Goal: Task Accomplishment & Management: Complete application form

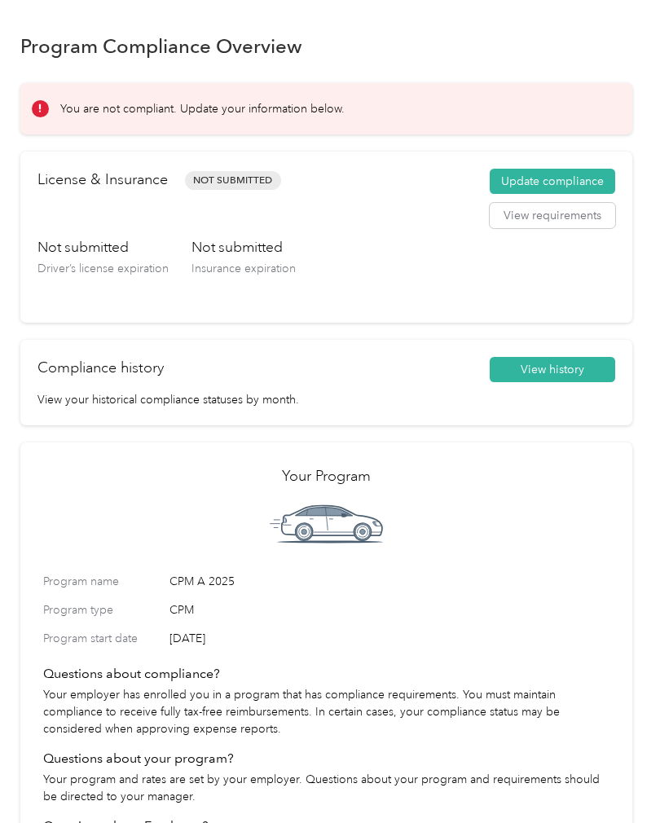
click at [557, 173] on button "Update compliance" at bounding box center [552, 182] width 125 height 26
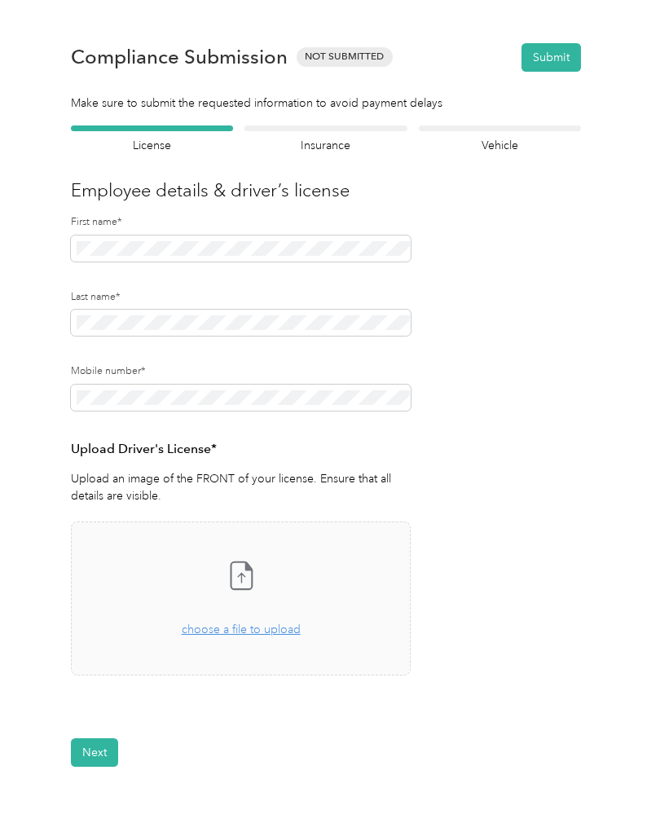
click at [652, 332] on div "Back Home Compliance overview Compliance submission Compliance Submission Not S…" at bounding box center [326, 462] width 652 height 924
click at [253, 578] on icon at bounding box center [241, 575] width 33 height 33
click at [275, 626] on span "choose a file to upload" at bounding box center [241, 629] width 119 height 14
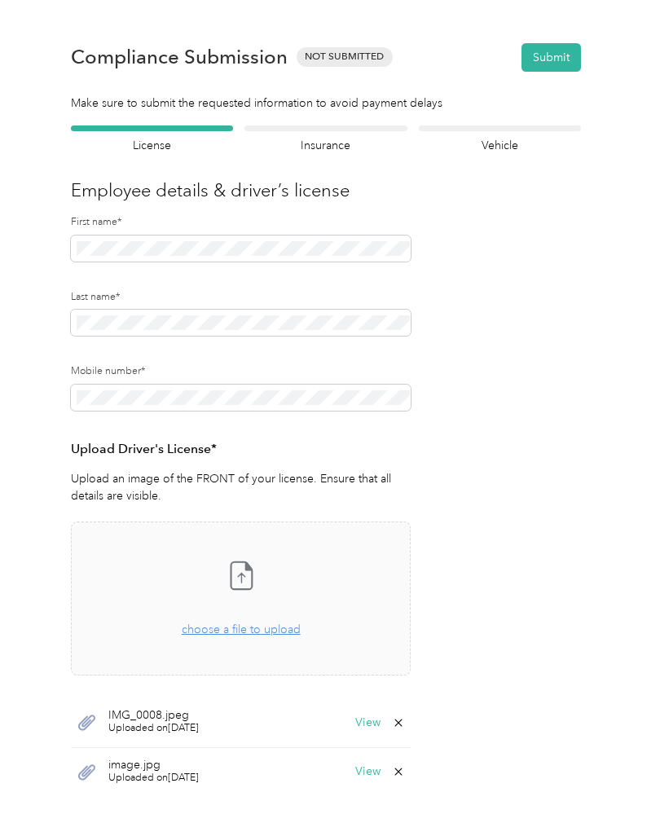
click at [378, 719] on button "View" at bounding box center [367, 722] width 25 height 11
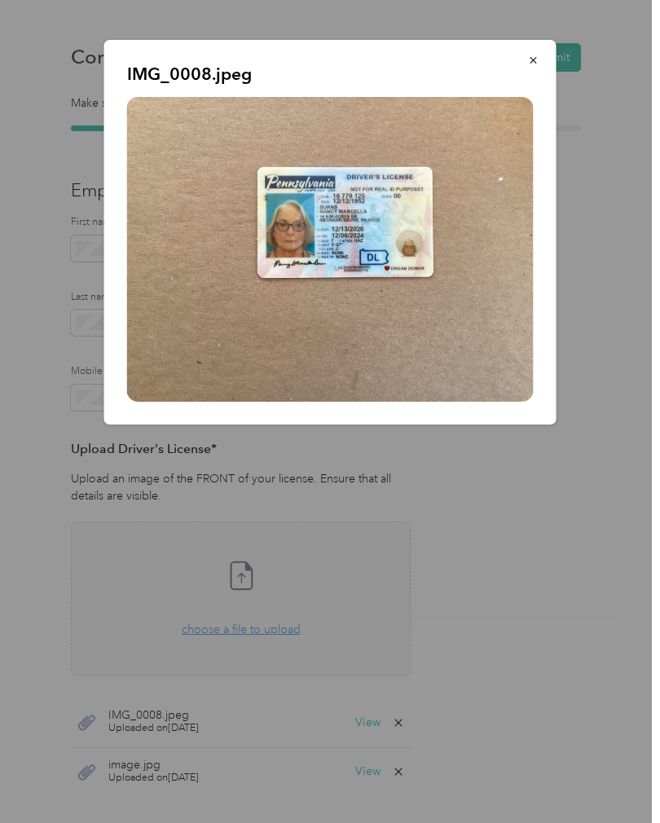
click at [530, 49] on button "button" at bounding box center [534, 60] width 34 height 29
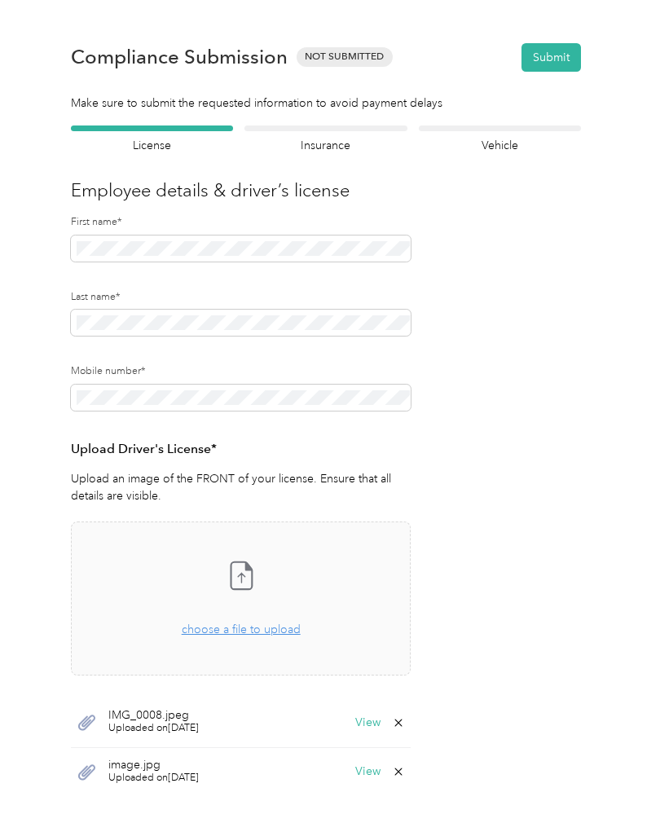
click at [183, 719] on span "IMG_0008.jpeg" at bounding box center [153, 715] width 90 height 11
click at [172, 701] on div "IMG_0008.jpeg Uploaded on [DATE] View" at bounding box center [241, 723] width 340 height 50
click at [251, 630] on span "choose a file to upload" at bounding box center [241, 629] width 119 height 14
click at [374, 720] on button "View" at bounding box center [367, 722] width 25 height 11
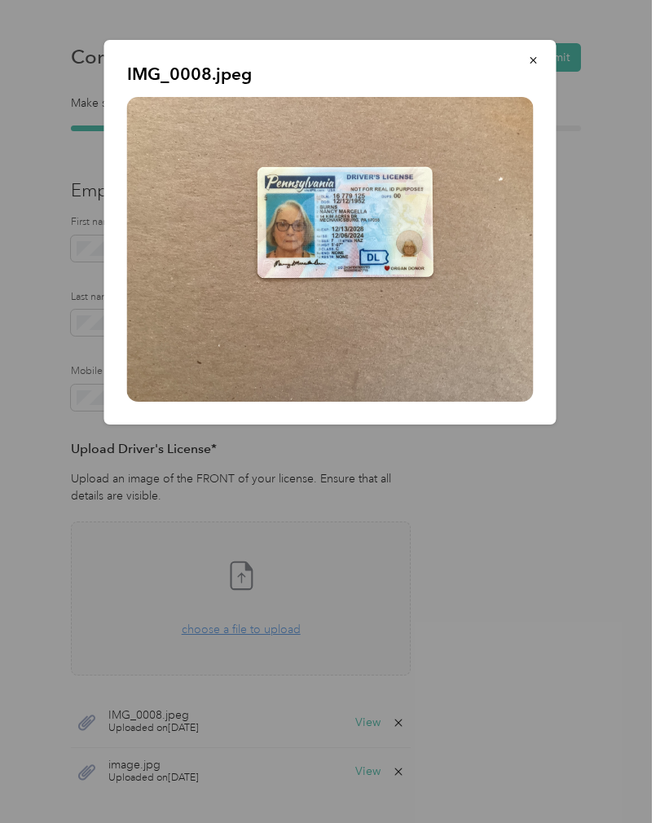
click at [218, 82] on p "IMG_0008.jpeg" at bounding box center [330, 74] width 407 height 23
click at [539, 62] on button "button" at bounding box center [534, 60] width 34 height 29
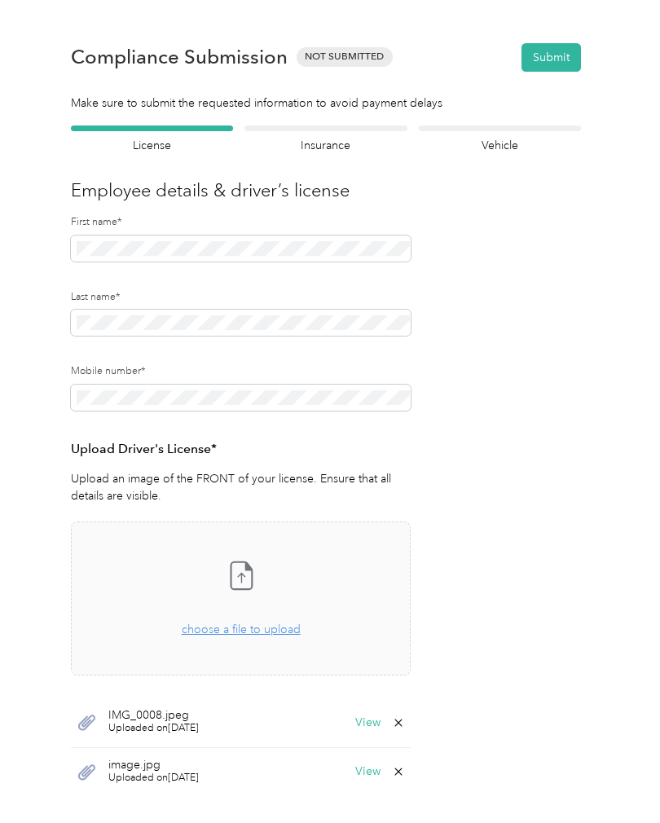
click at [179, 712] on span "IMG_0008.jpeg" at bounding box center [153, 715] width 90 height 11
click at [282, 623] on span "choose a file to upload" at bounding box center [241, 629] width 119 height 14
click at [247, 569] on icon at bounding box center [241, 575] width 33 height 33
click at [241, 561] on icon at bounding box center [241, 574] width 21 height 27
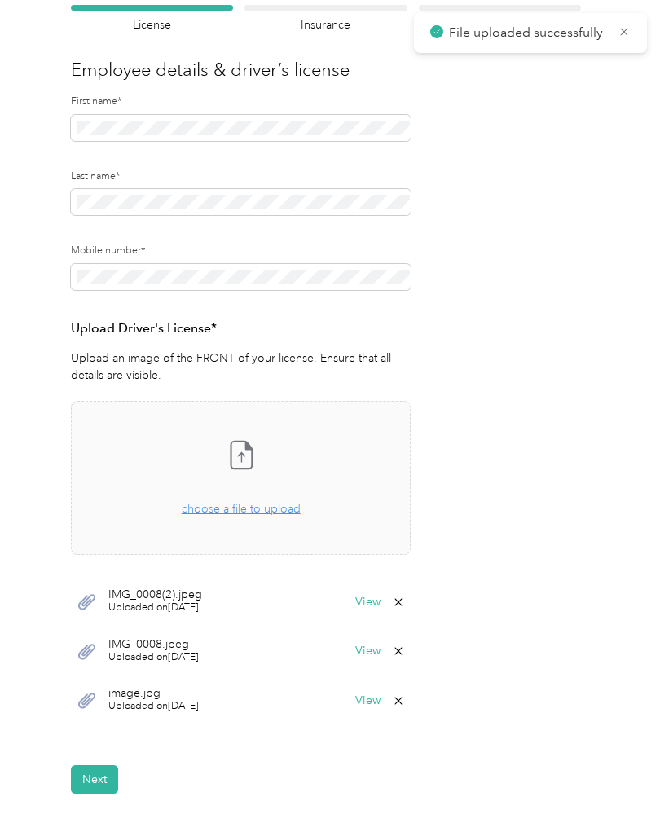
scroll to position [126, 0]
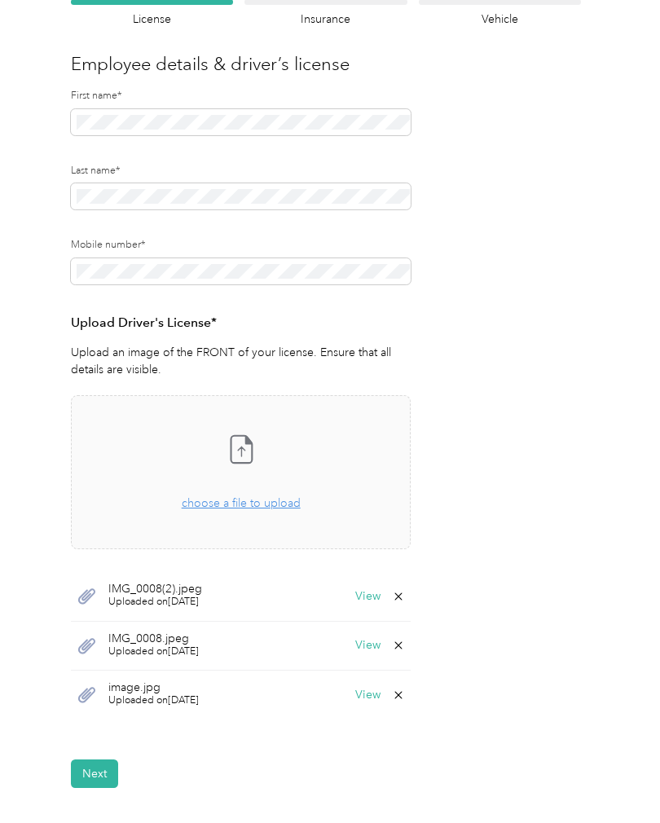
click at [404, 693] on icon at bounding box center [398, 694] width 13 height 13
click at [365, 706] on button "Yes" at bounding box center [363, 704] width 32 height 26
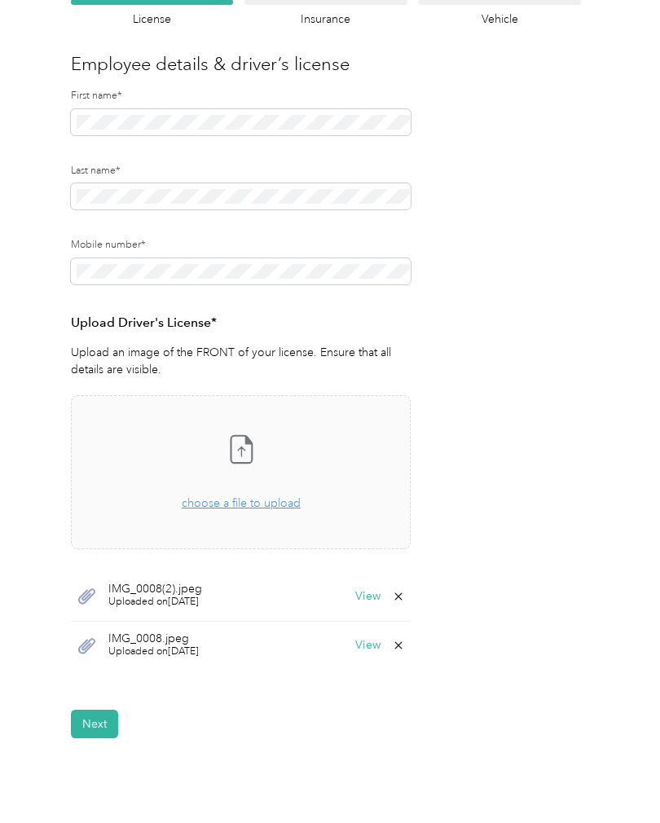
click at [405, 640] on icon at bounding box center [398, 645] width 13 height 13
click at [365, 653] on button "Yes" at bounding box center [363, 655] width 32 height 26
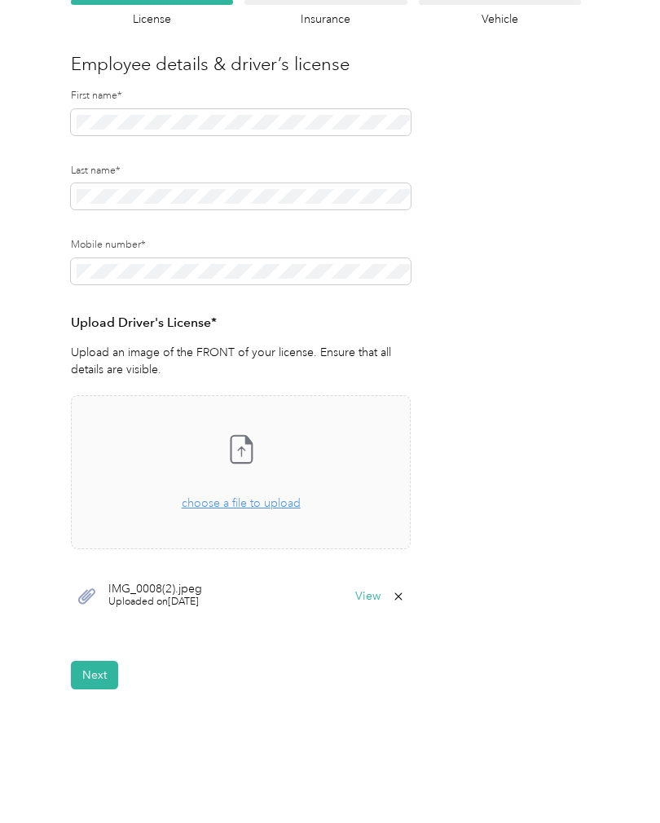
click at [101, 671] on button "Next" at bounding box center [94, 675] width 47 height 29
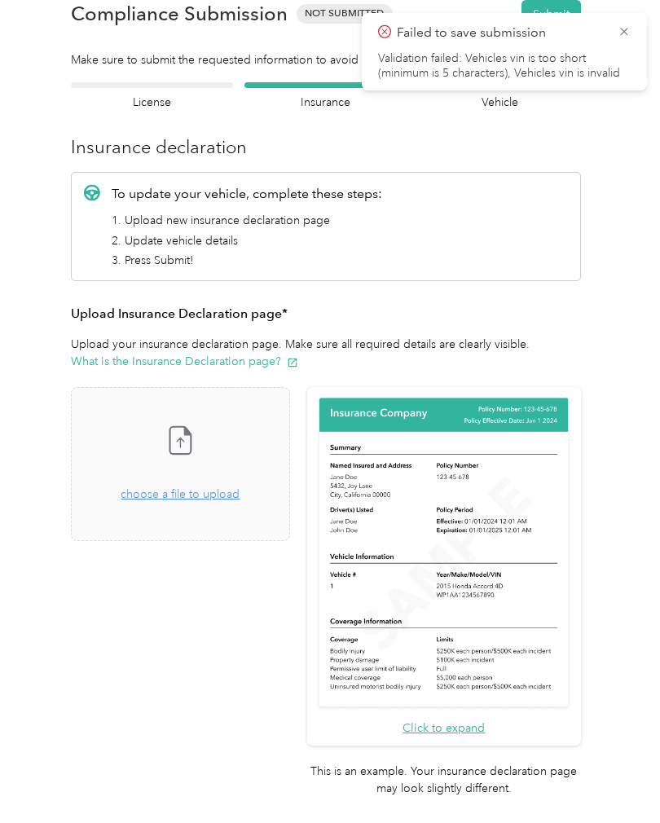
scroll to position [20, 0]
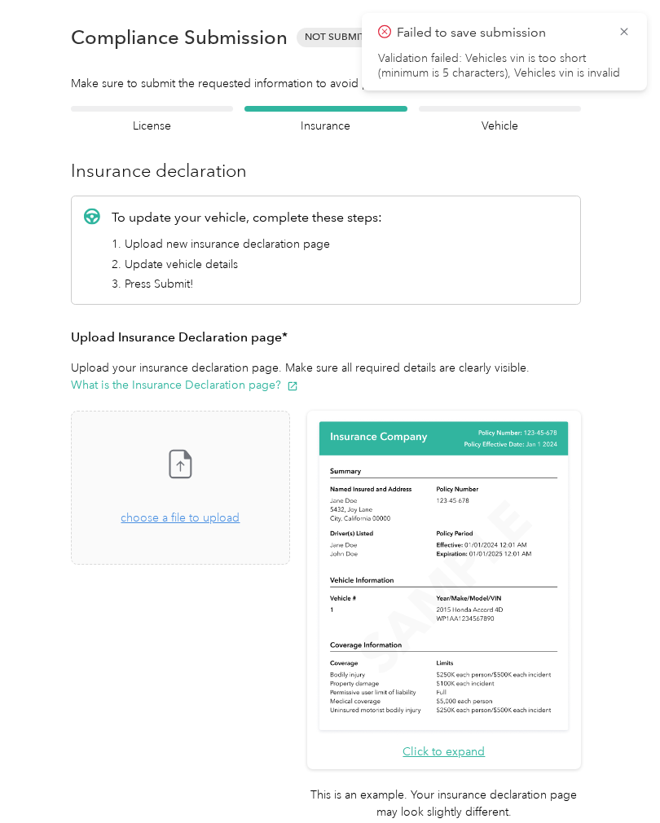
click at [649, 472] on div "Back Home Compliance overview Compliance submission Compliance Submission Not S…" at bounding box center [326, 509] width 652 height 1059
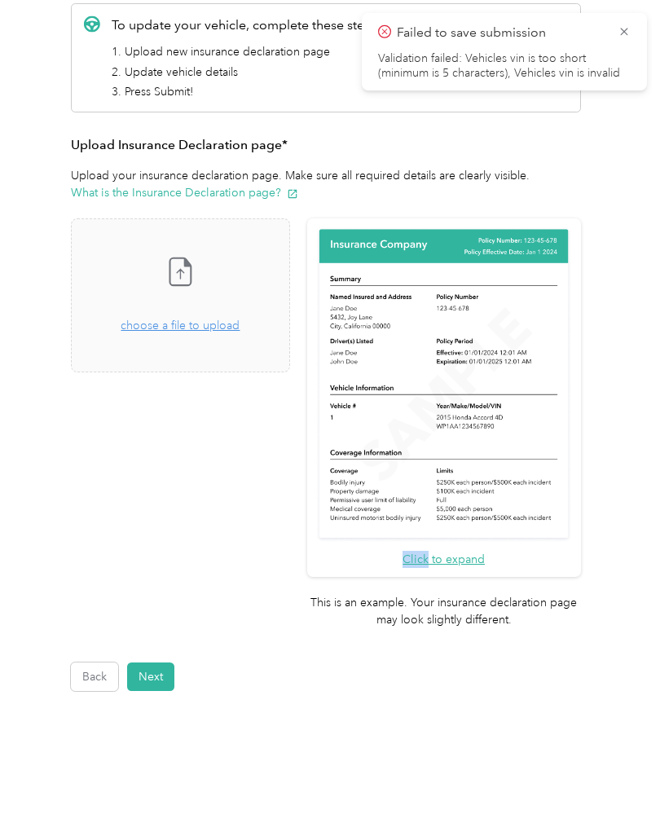
scroll to position [211, 0]
click at [196, 268] on icon at bounding box center [180, 272] width 33 height 33
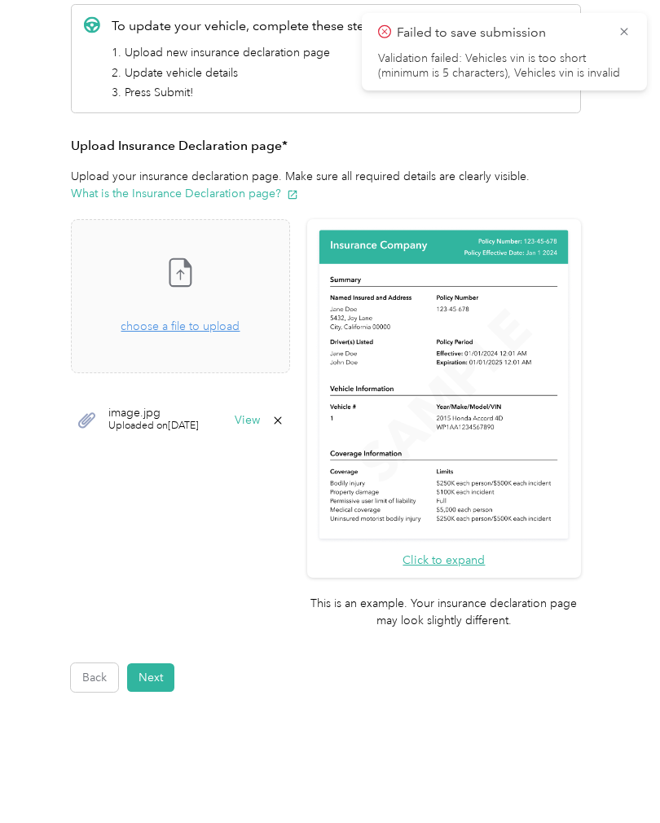
click at [156, 663] on button "Next" at bounding box center [150, 677] width 47 height 29
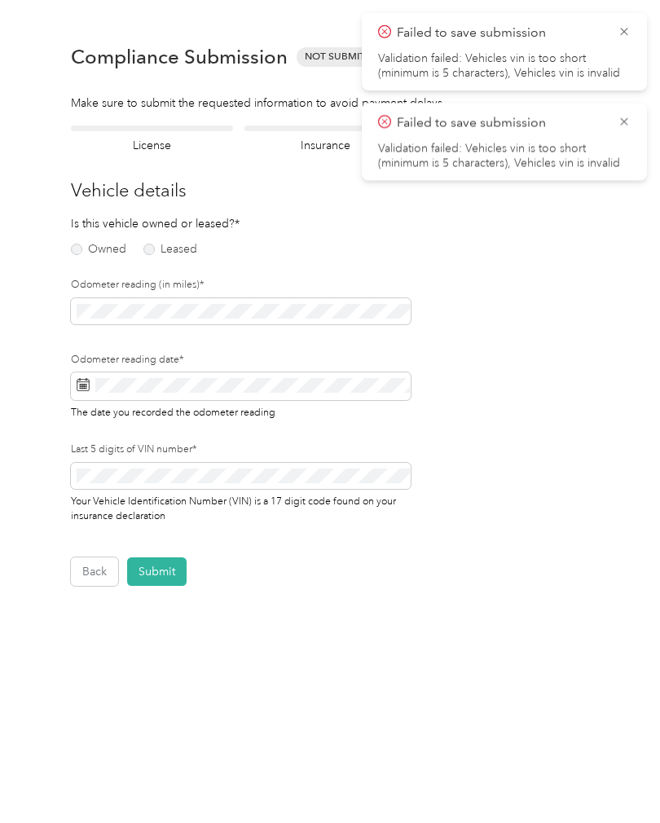
click at [87, 574] on button "Back" at bounding box center [94, 571] width 47 height 29
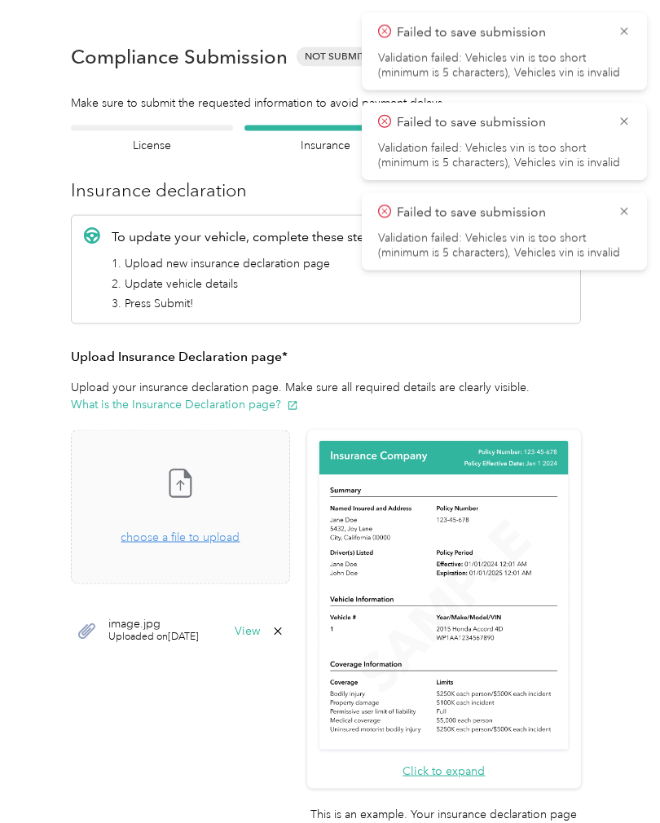
scroll to position [20, 0]
click at [260, 626] on button "View" at bounding box center [247, 631] width 25 height 11
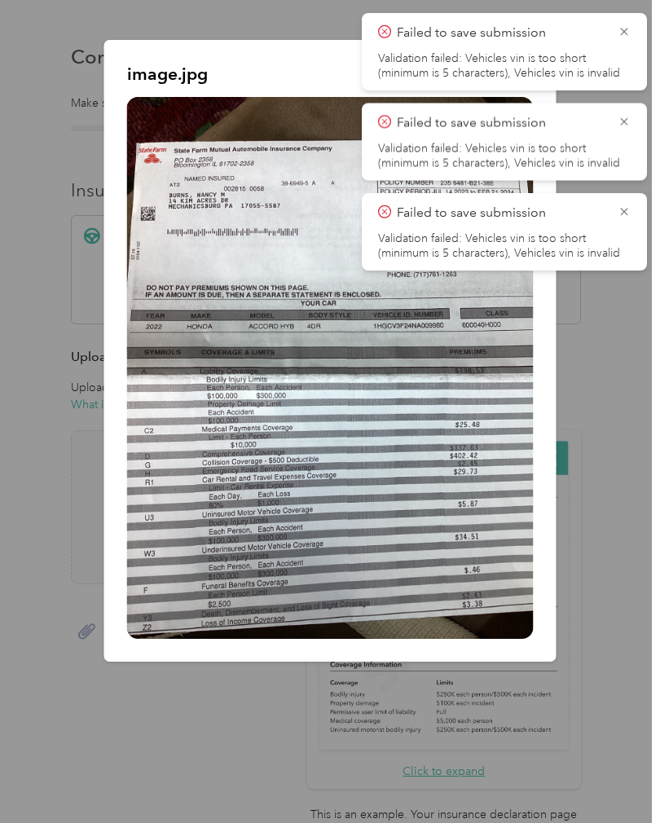
click at [627, 31] on icon at bounding box center [624, 31] width 13 height 15
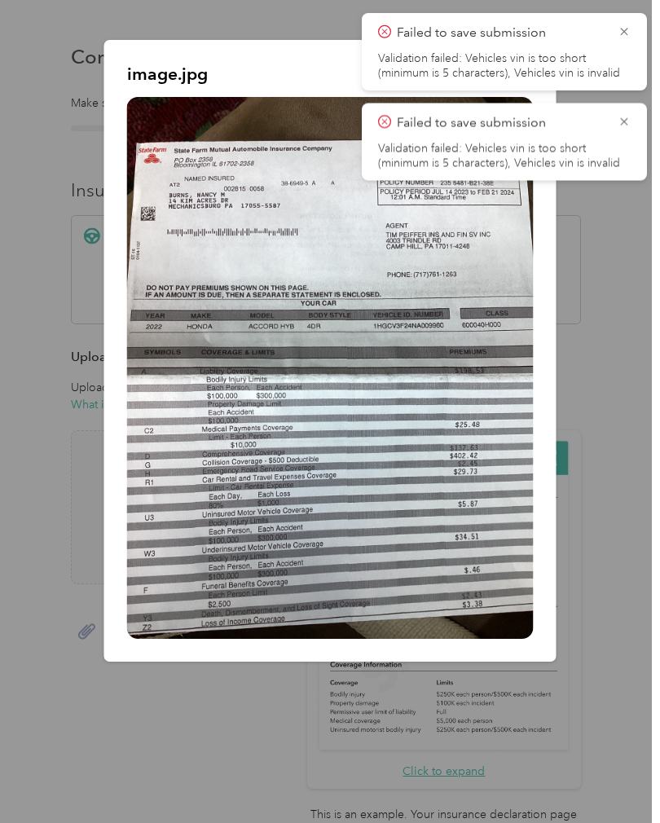
click at [628, 33] on icon at bounding box center [624, 31] width 13 height 15
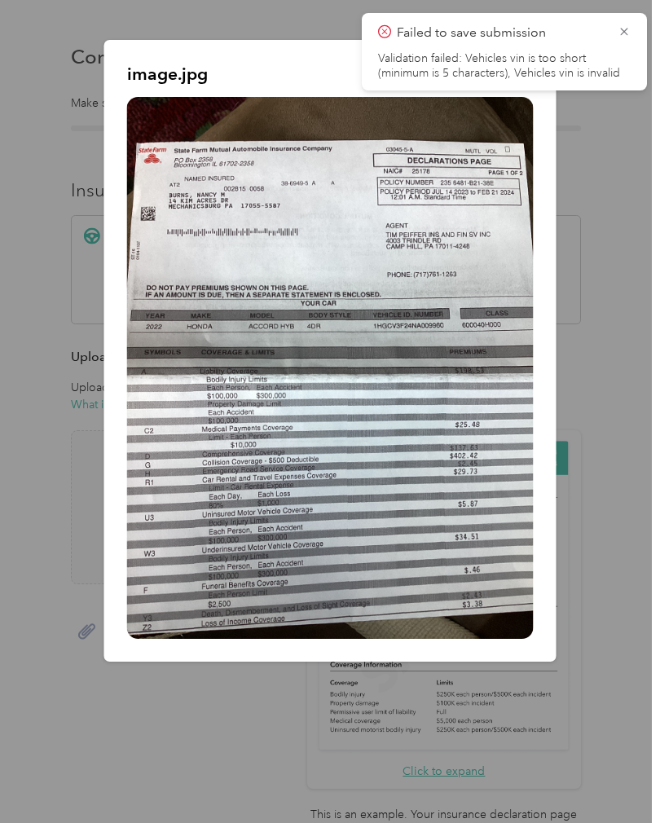
click at [629, 32] on icon at bounding box center [624, 31] width 13 height 15
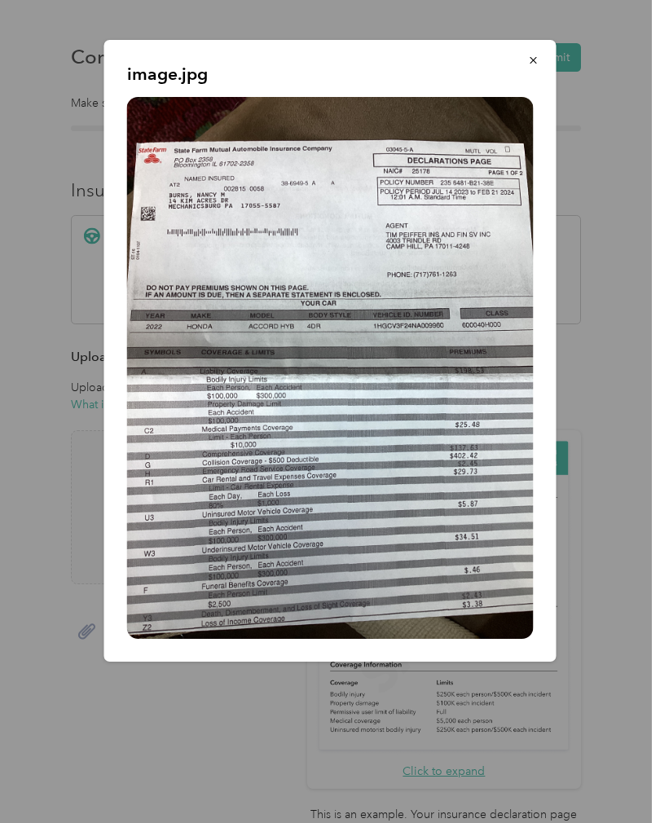
click at [532, 60] on icon "button" at bounding box center [533, 60] width 11 height 11
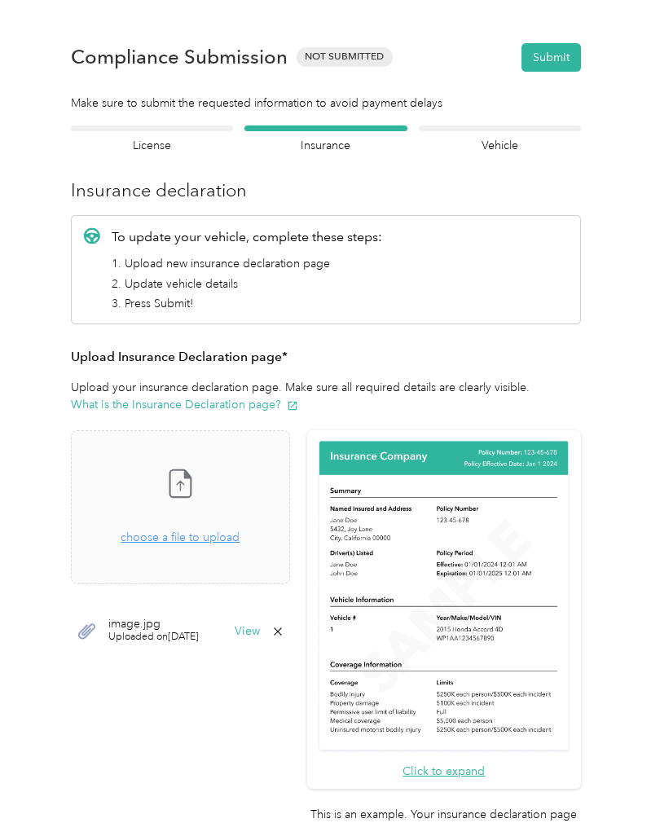
click at [284, 625] on icon at bounding box center [277, 631] width 13 height 13
click at [298, 629] on button "Yes" at bounding box center [297, 642] width 32 height 26
click at [196, 467] on icon at bounding box center [180, 483] width 33 height 33
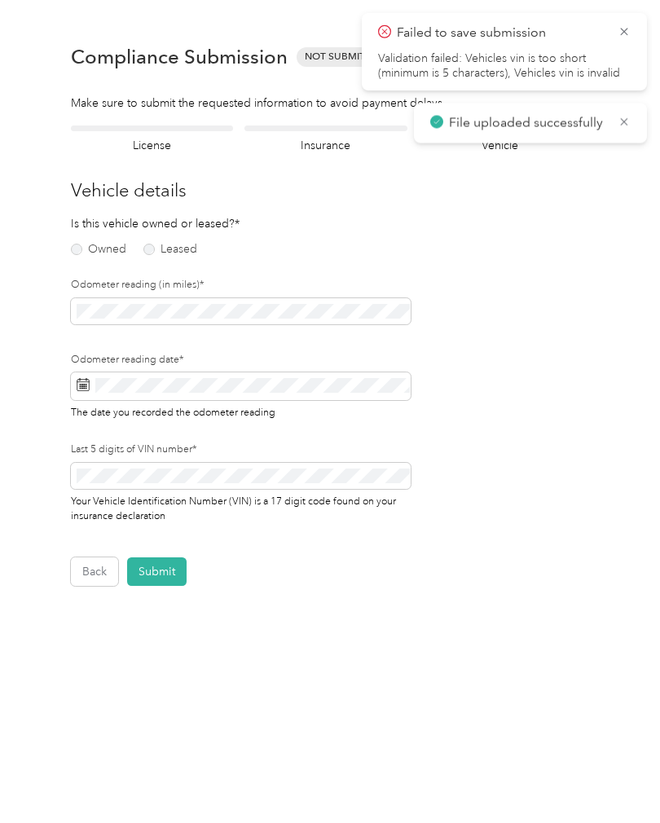
click at [87, 244] on label "Owned" at bounding box center [98, 249] width 55 height 11
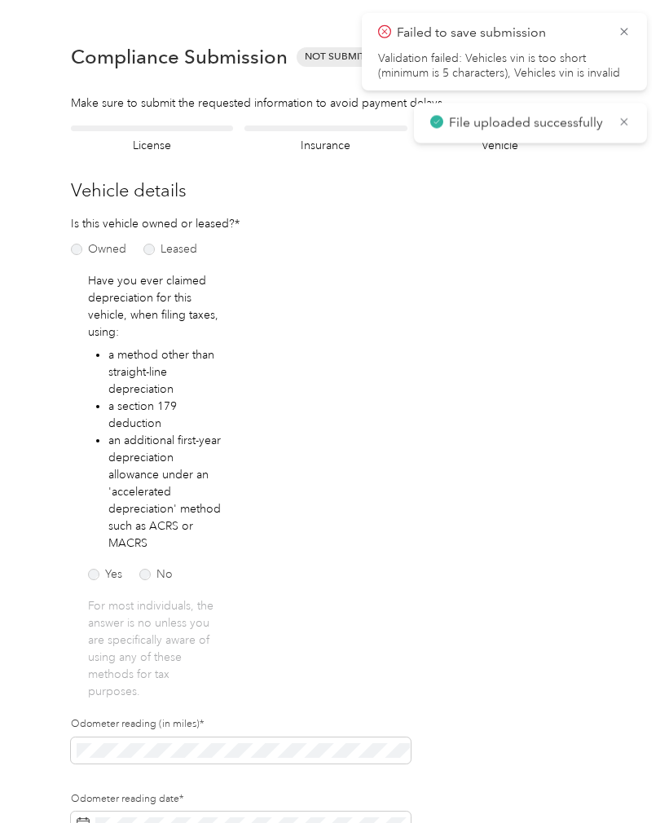
click at [153, 569] on label "No" at bounding box center [155, 574] width 33 height 11
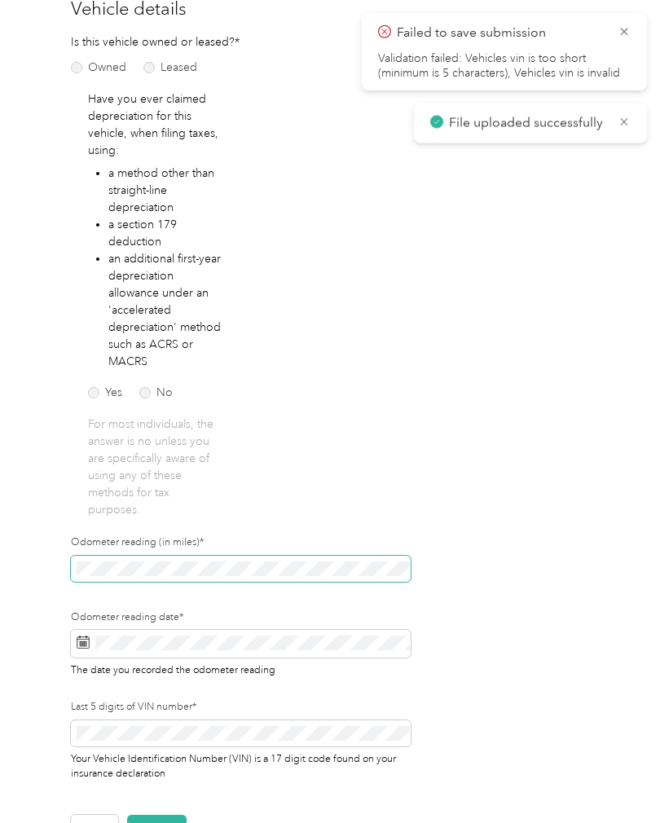
scroll to position [55, 0]
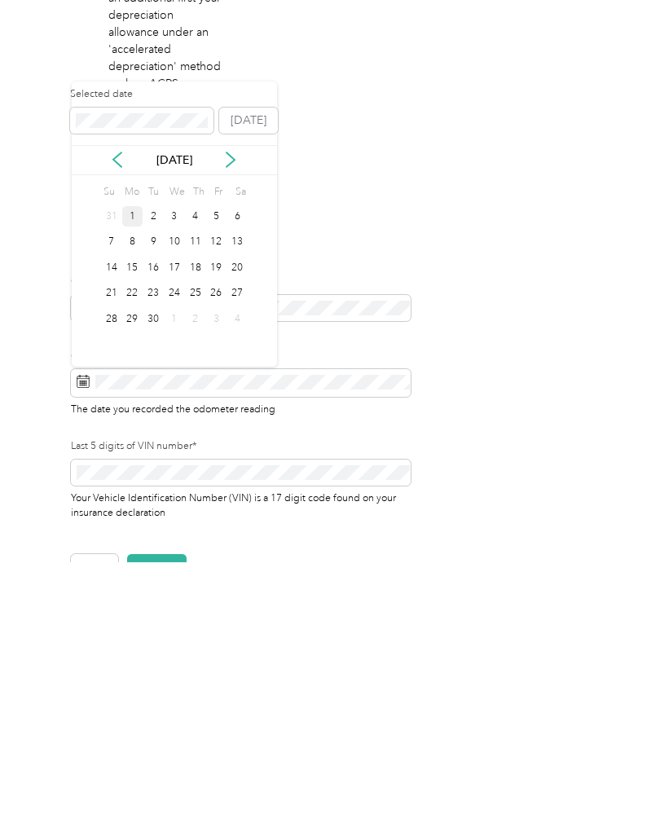
click at [138, 467] on div "1" at bounding box center [132, 477] width 21 height 20
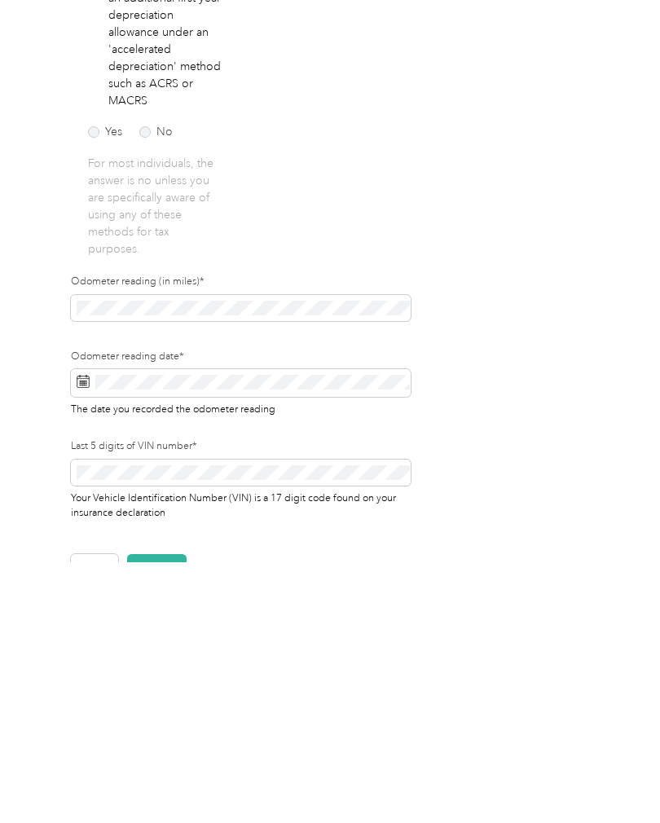
scroll to position [57, 0]
click at [159, 815] on button "Submit" at bounding box center [156, 829] width 59 height 29
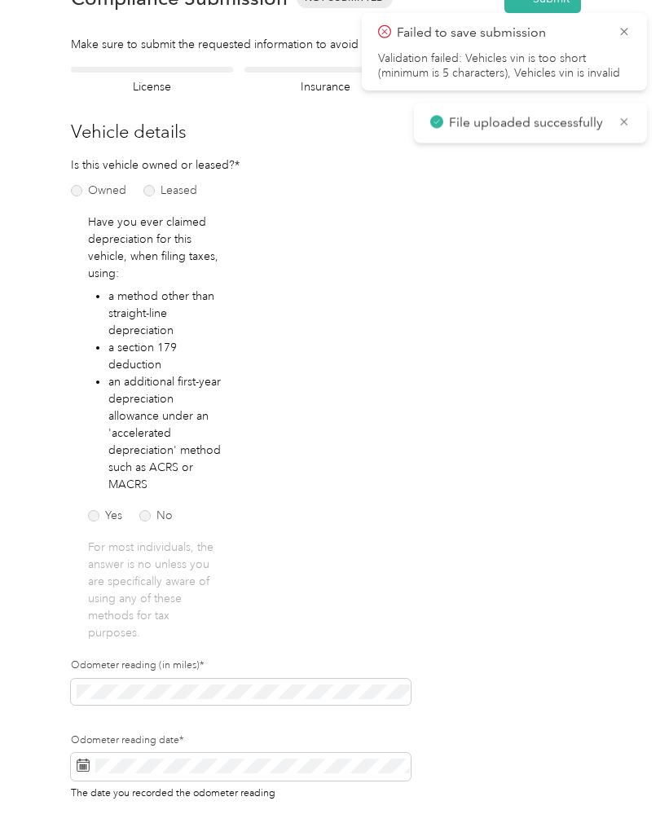
scroll to position [1, 0]
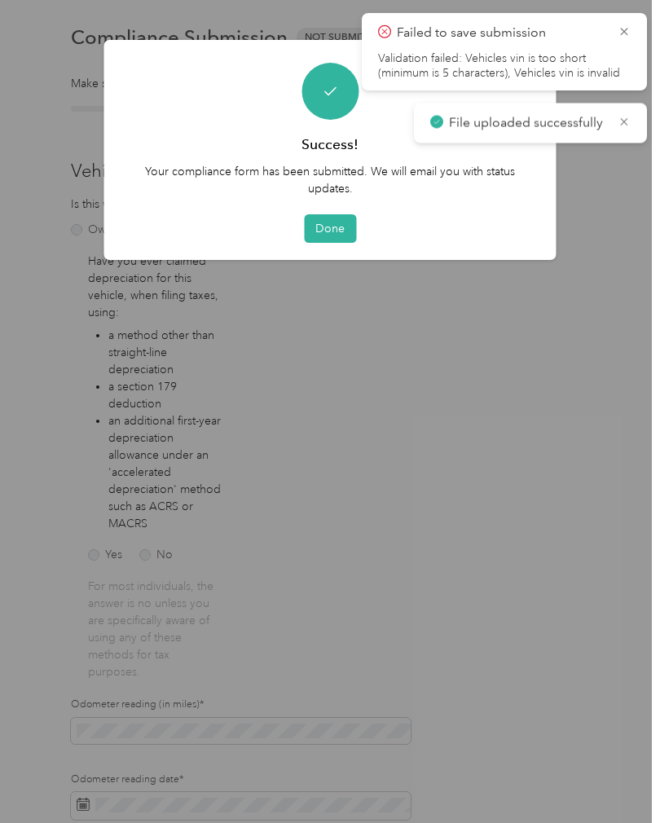
click at [319, 233] on button "Done" at bounding box center [330, 228] width 52 height 29
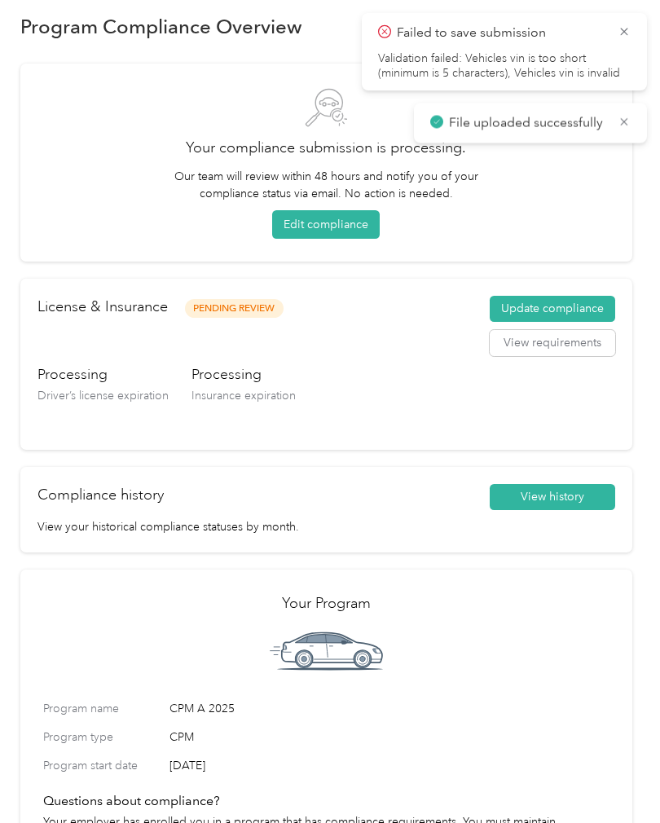
click at [622, 119] on icon at bounding box center [623, 121] width 7 height 7
click at [630, 33] on icon at bounding box center [624, 31] width 13 height 15
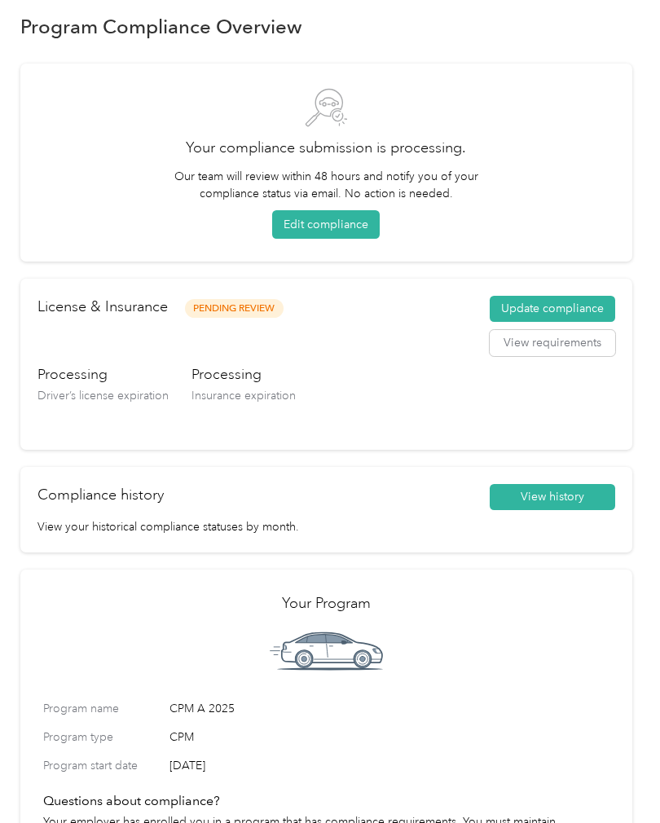
click at [571, 493] on button "View history" at bounding box center [552, 497] width 125 height 26
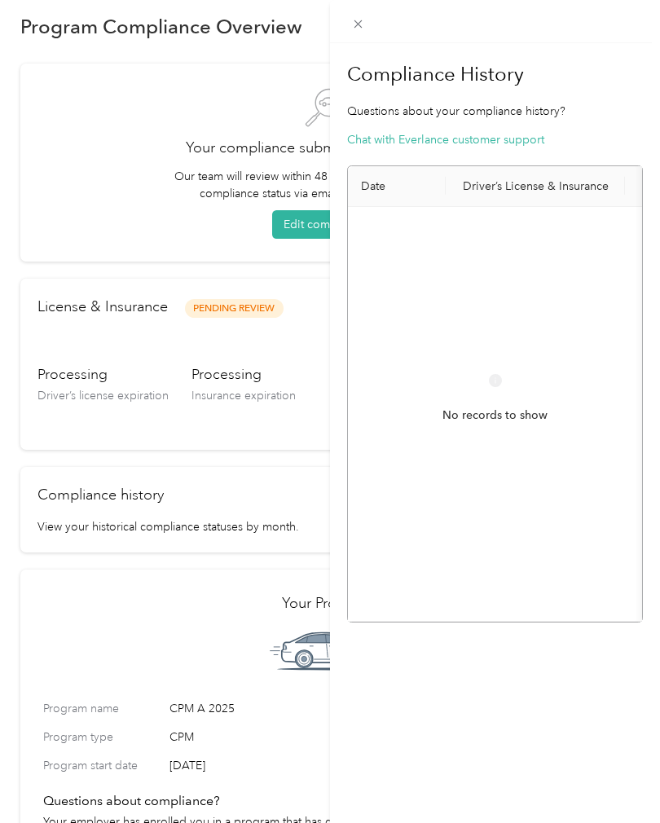
click at [498, 692] on div "Compliance History Questions about your compliance history? Chat with Everlance…" at bounding box center [495, 454] width 330 height 823
click at [358, 46] on div "Close" at bounding box center [358, 47] width 41 height 29
click at [376, 41] on div "Close" at bounding box center [358, 47] width 41 height 29
click at [363, 28] on icon at bounding box center [358, 24] width 14 height 14
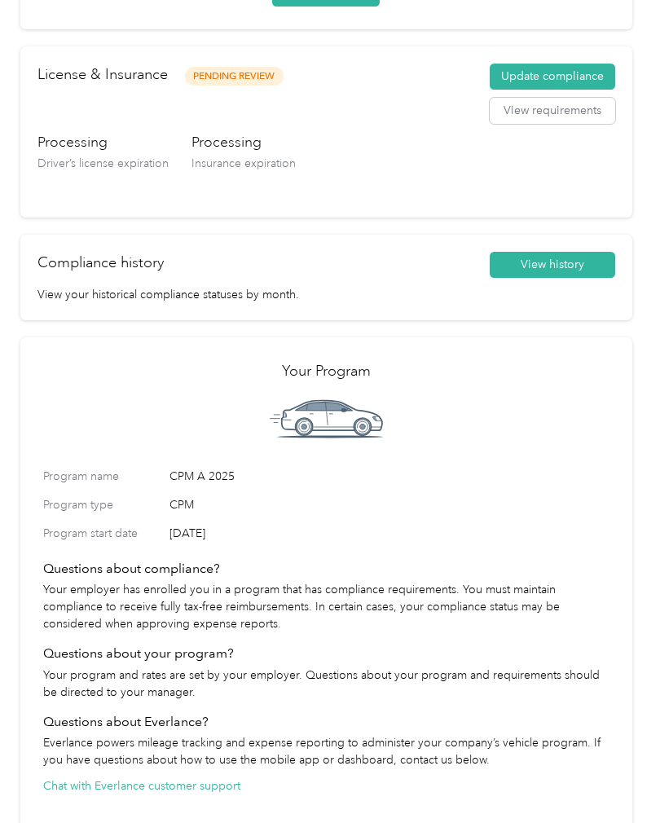
scroll to position [175, 0]
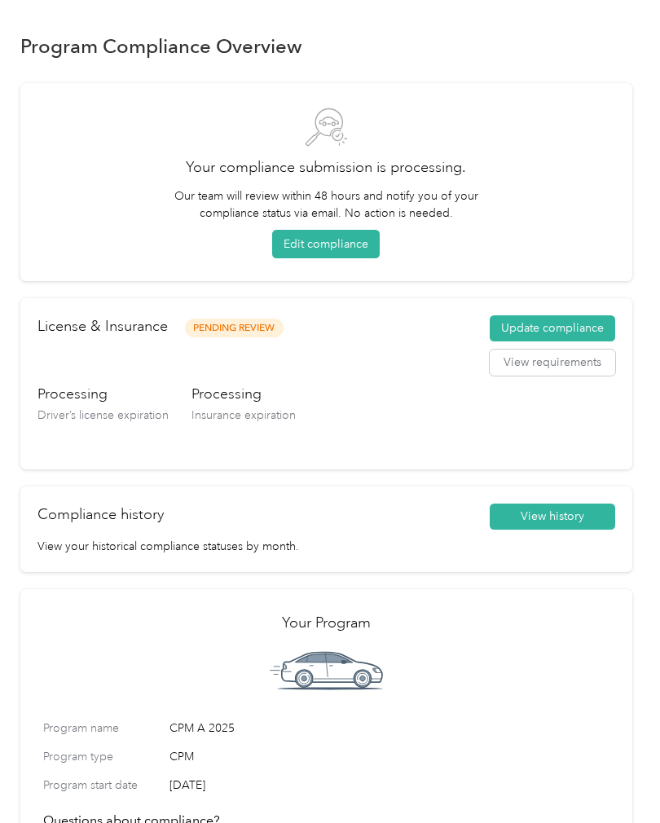
click at [335, 248] on button "Edit compliance" at bounding box center [326, 244] width 108 height 29
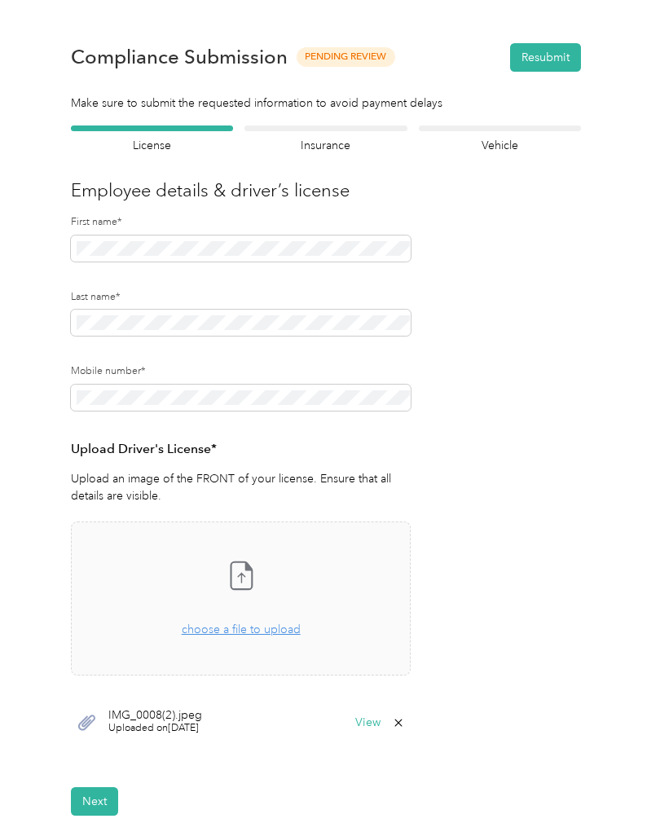
click at [500, 139] on h4 "Vehicle" at bounding box center [500, 145] width 162 height 17
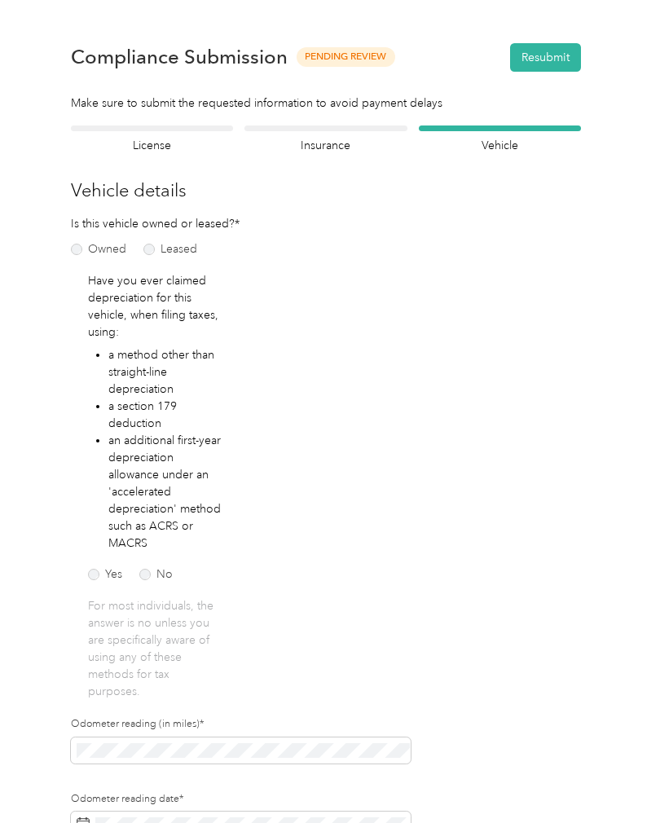
click at [341, 145] on h4 "Insurance" at bounding box center [325, 145] width 162 height 17
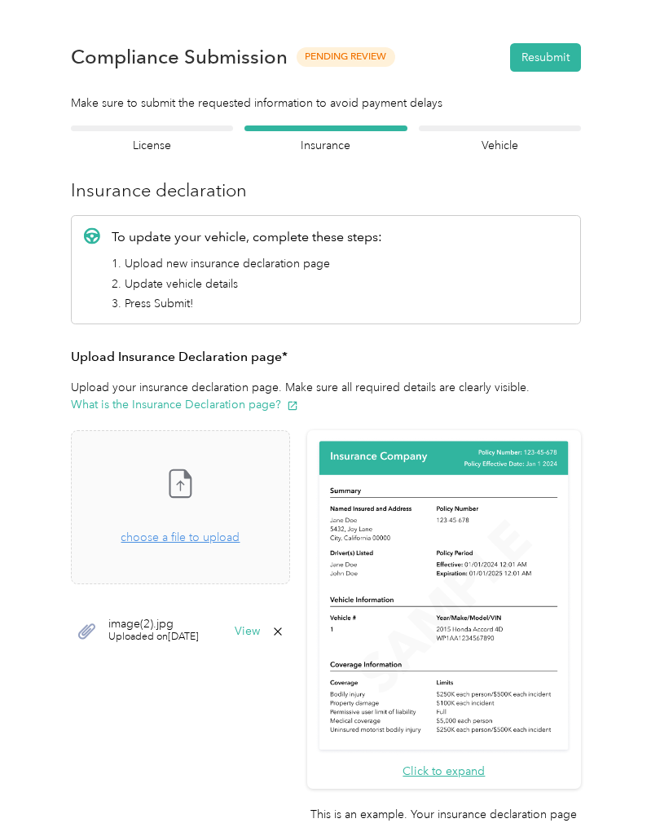
click at [260, 627] on button "View" at bounding box center [247, 631] width 25 height 11
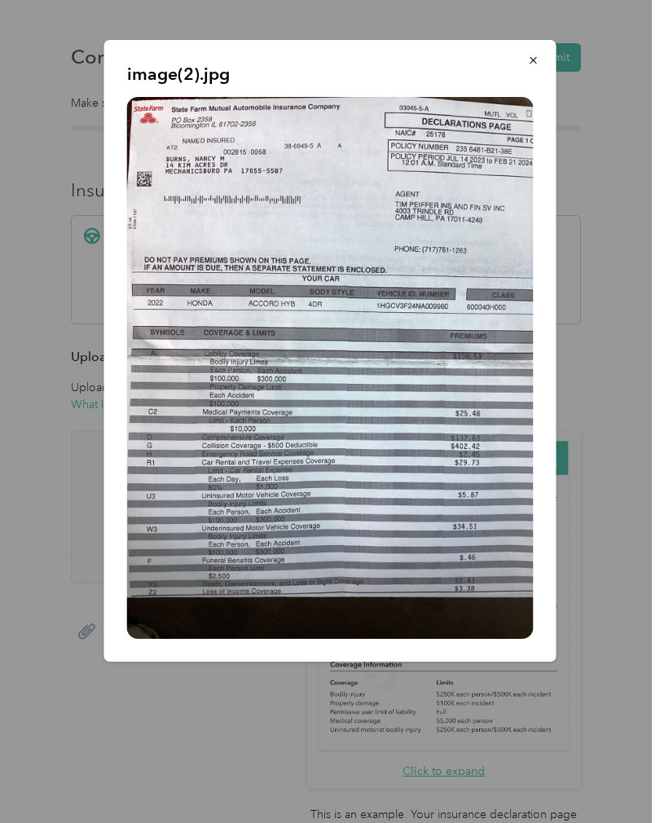
click at [534, 65] on icon "button" at bounding box center [533, 60] width 11 height 11
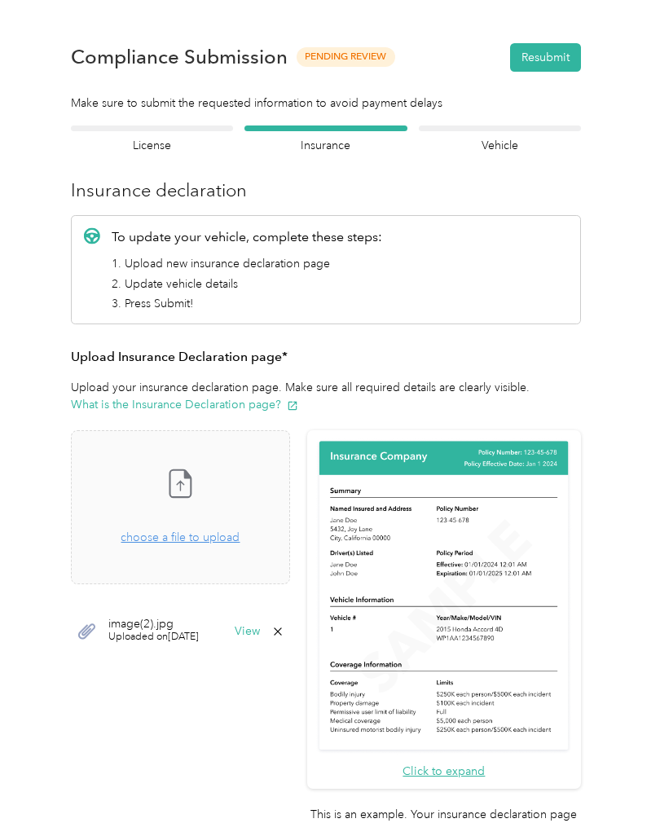
click at [546, 59] on button "Resubmit" at bounding box center [545, 57] width 71 height 29
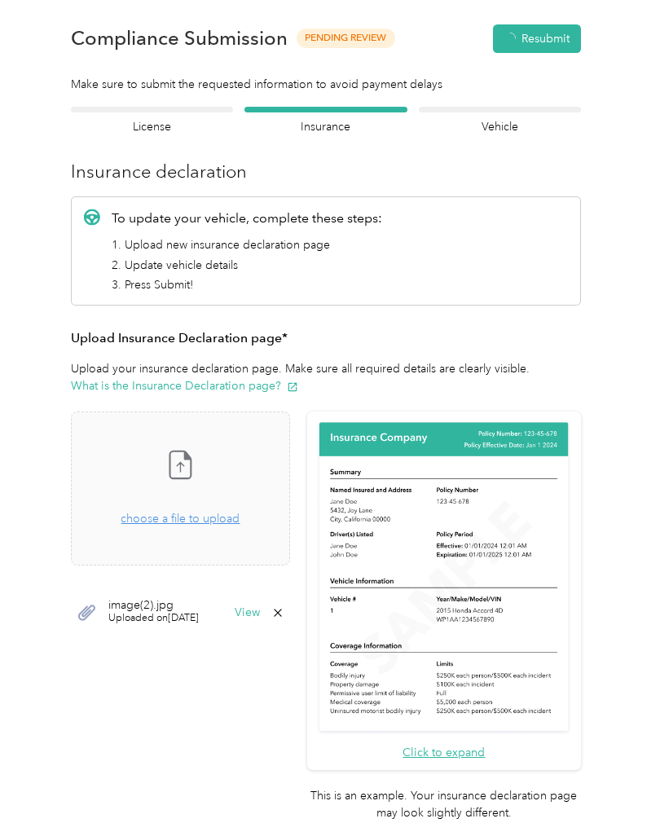
scroll to position [20, 0]
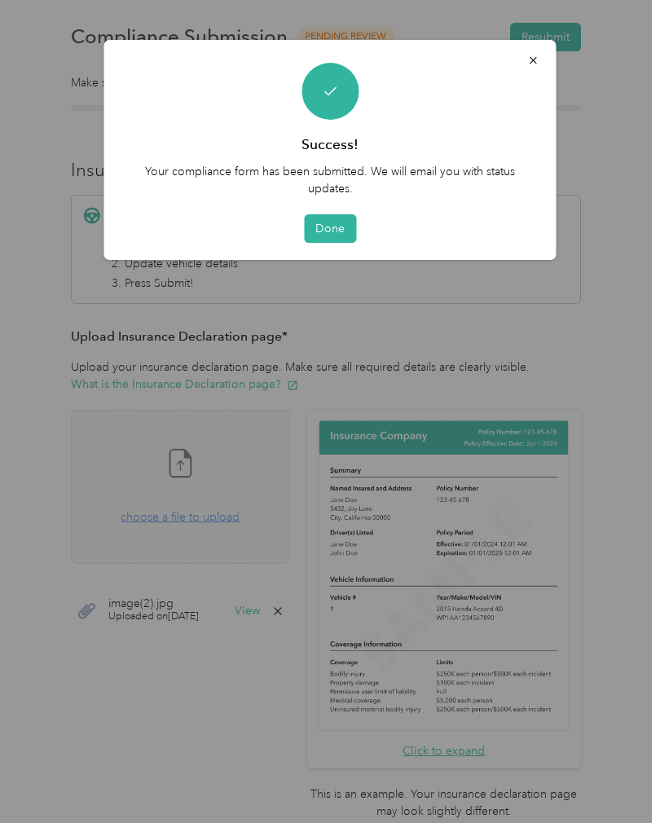
click at [335, 226] on button "Done" at bounding box center [330, 228] width 52 height 29
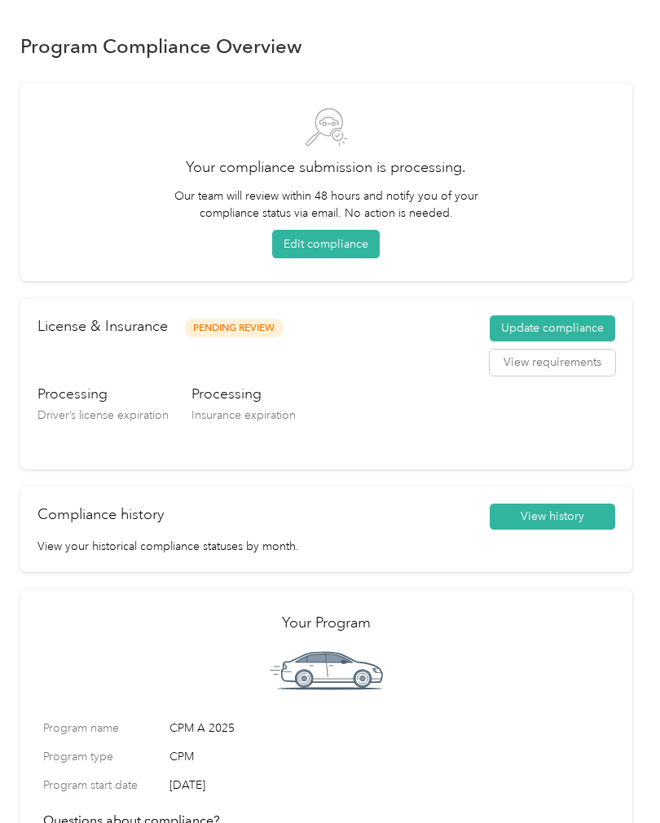
click at [336, 242] on button "Edit compliance" at bounding box center [326, 244] width 108 height 29
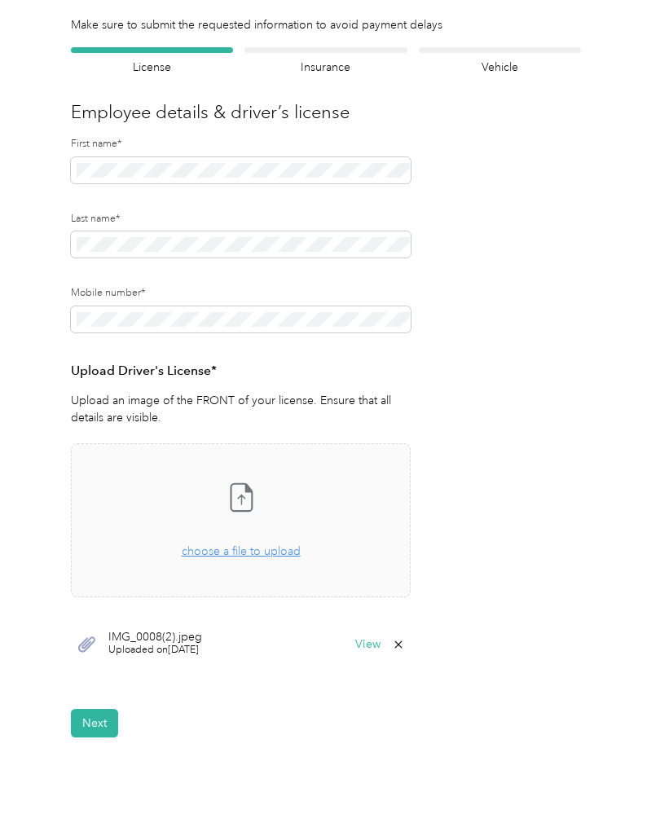
scroll to position [81, 0]
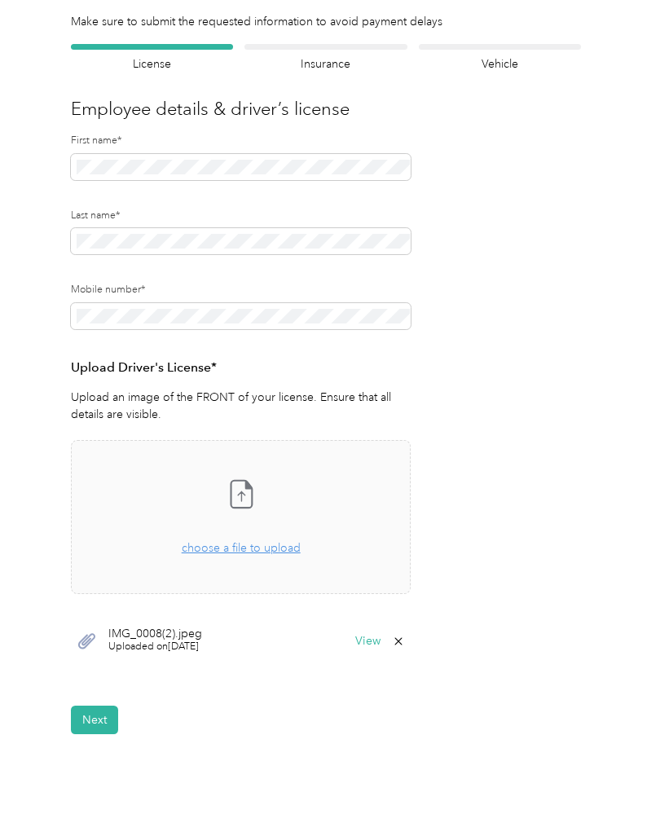
click at [101, 721] on button "Next" at bounding box center [94, 720] width 47 height 29
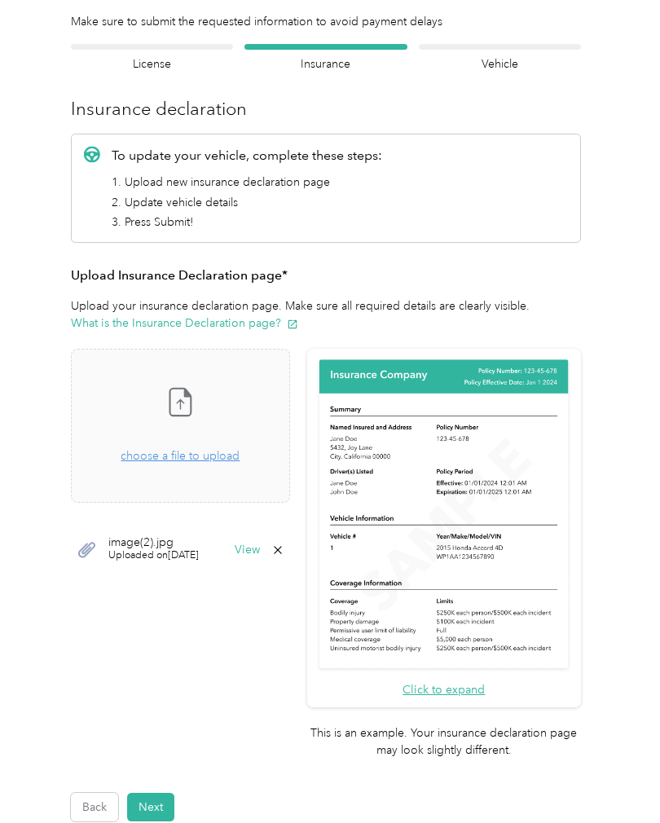
scroll to position [67, 0]
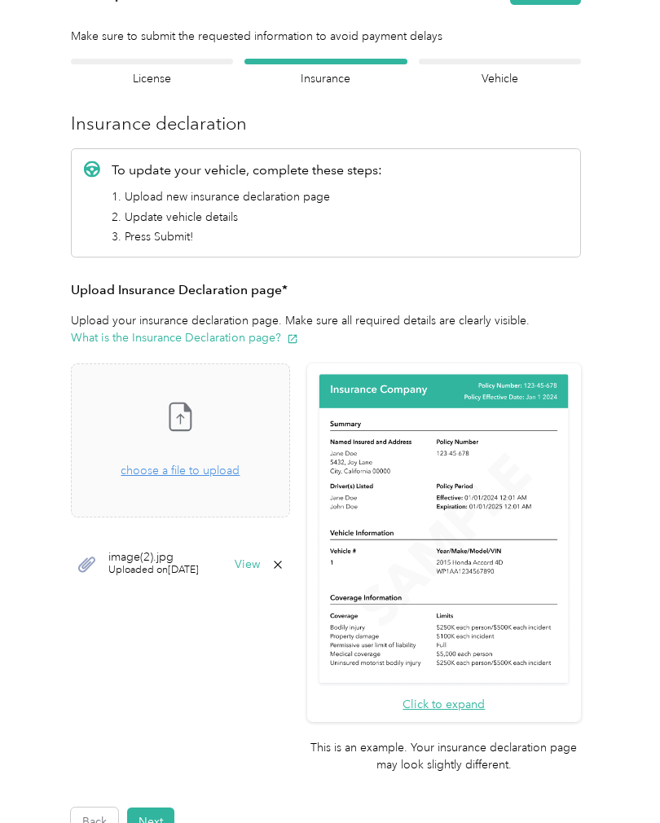
click at [211, 216] on li "2. Update vehicle details" at bounding box center [247, 217] width 270 height 17
click at [135, 216] on li "2. Update vehicle details" at bounding box center [247, 217] width 270 height 17
click at [260, 559] on button "View" at bounding box center [247, 564] width 25 height 11
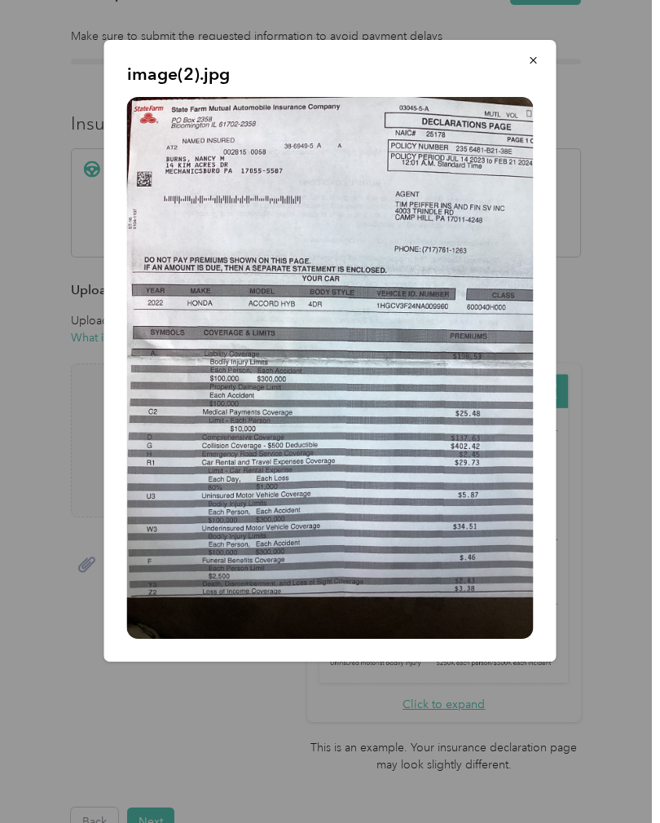
click at [535, 64] on icon "button" at bounding box center [533, 60] width 11 height 11
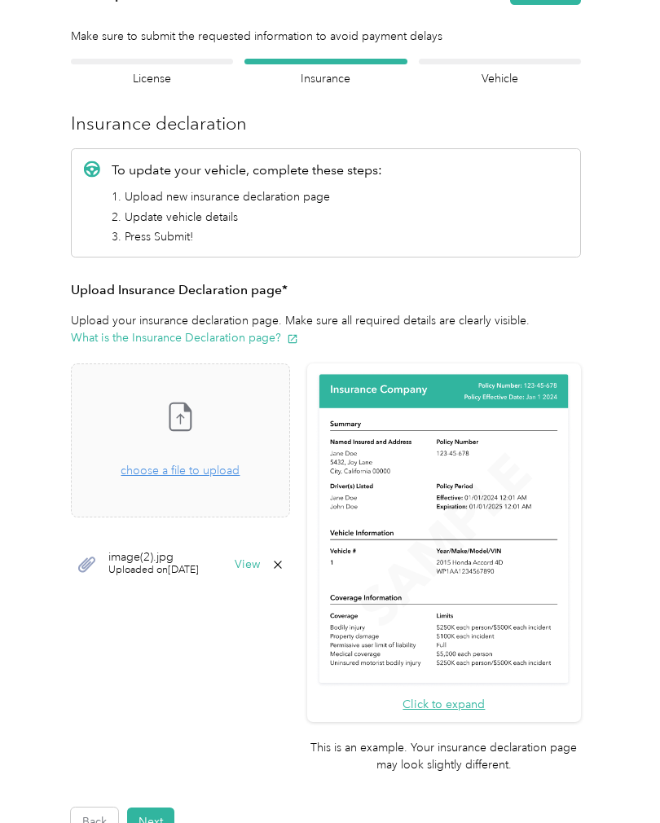
click at [535, 64] on div "image(2).jpg" at bounding box center [330, 308] width 452 height 622
click at [494, 75] on h4 "Vehicle" at bounding box center [500, 78] width 162 height 17
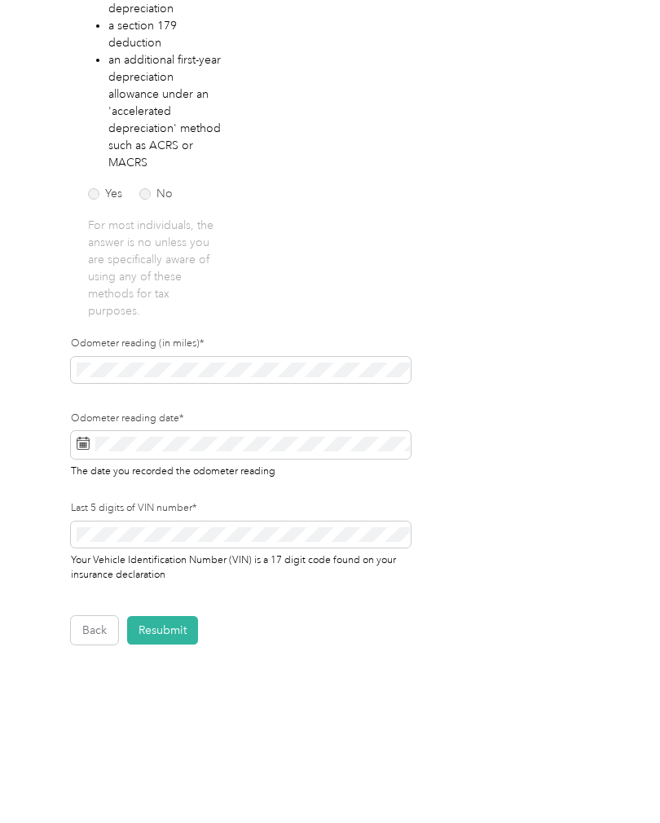
scroll to position [380, 0]
click at [168, 623] on button "Resubmit" at bounding box center [162, 631] width 71 height 29
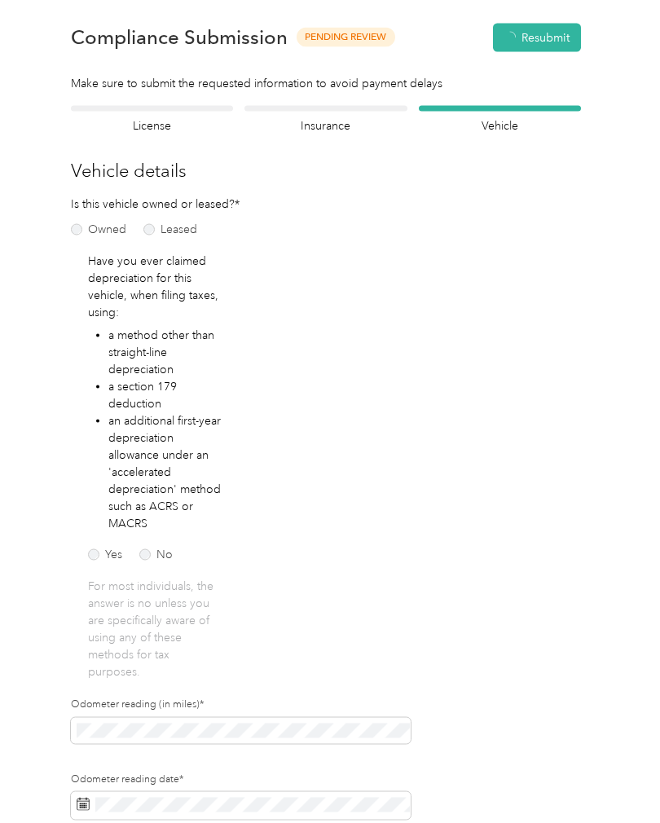
scroll to position [1, 0]
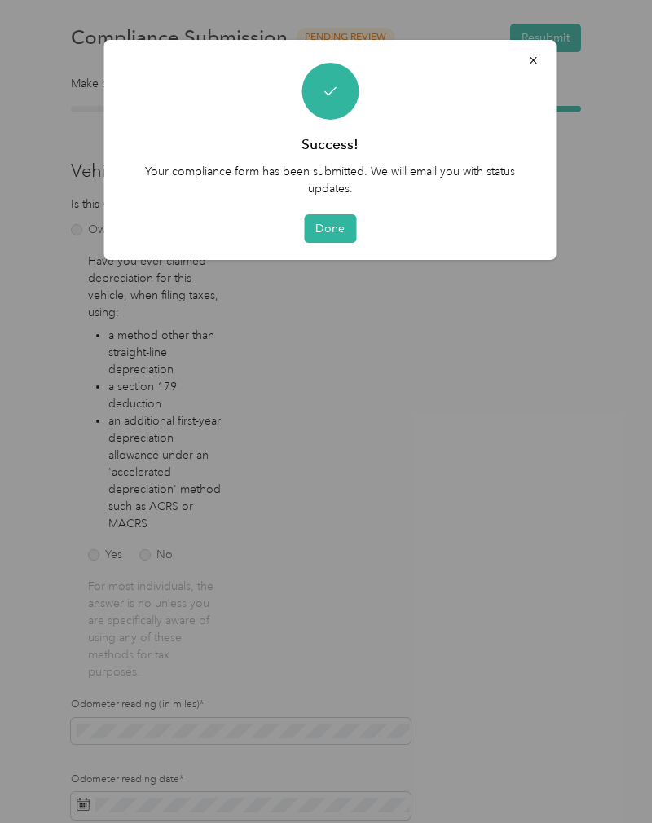
click at [328, 224] on button "Done" at bounding box center [330, 228] width 52 height 29
